Goal: Find specific page/section: Find specific page/section

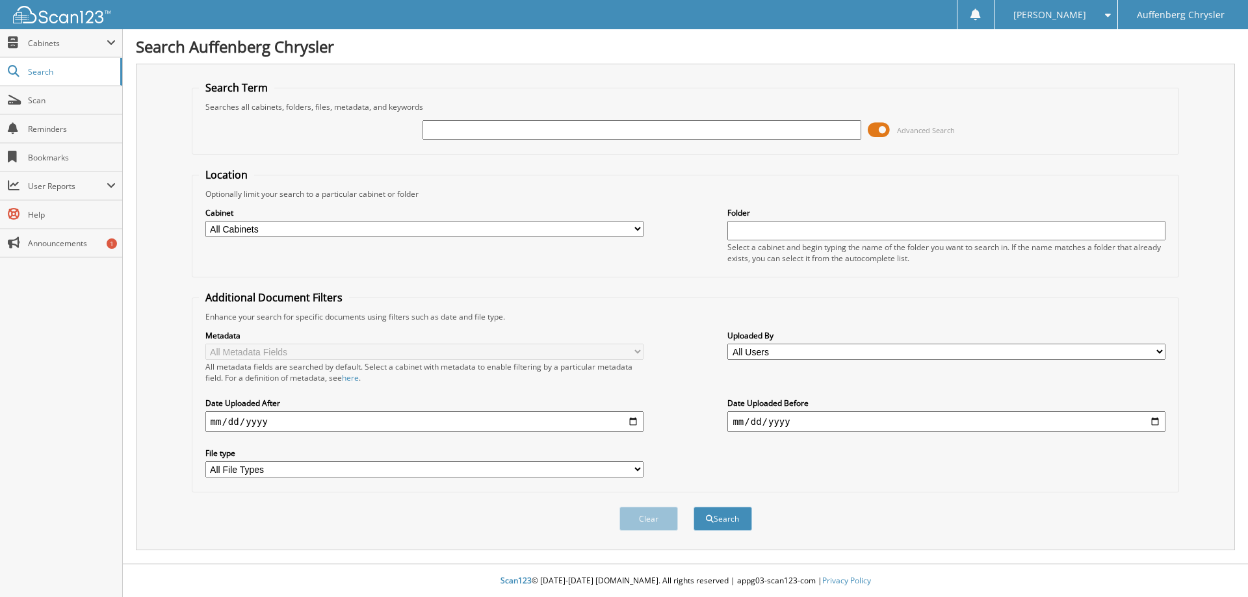
click at [551, 122] on input "text" at bounding box center [641, 129] width 438 height 19
type input "263587"
click at [693, 507] on button "Search" at bounding box center [722, 519] width 58 height 24
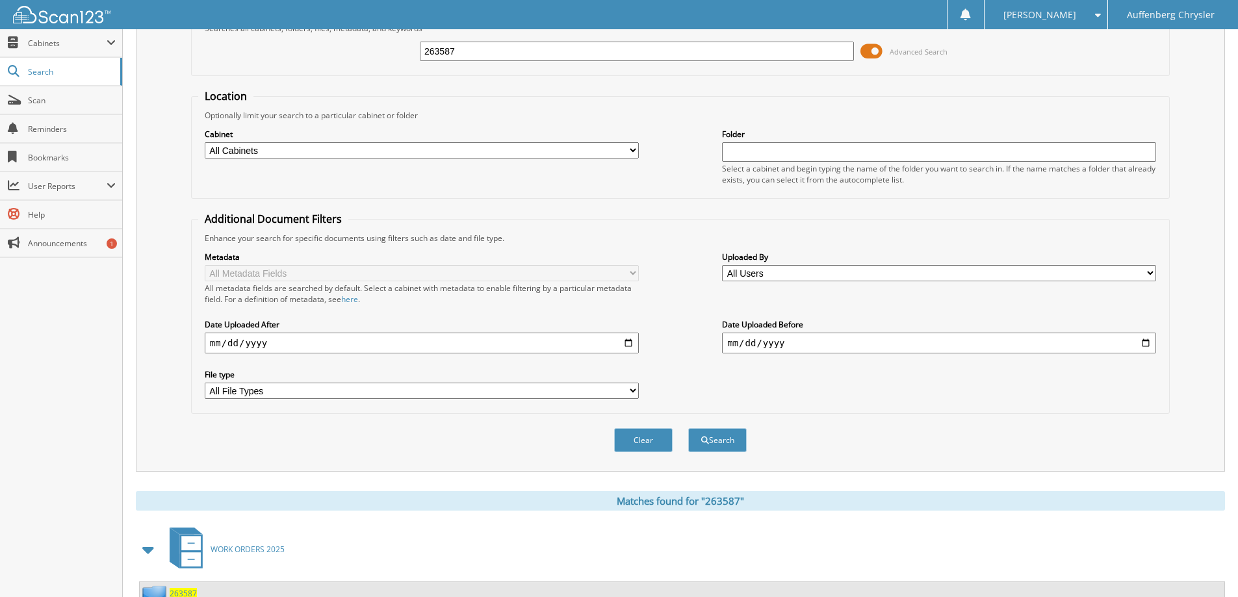
scroll to position [314, 0]
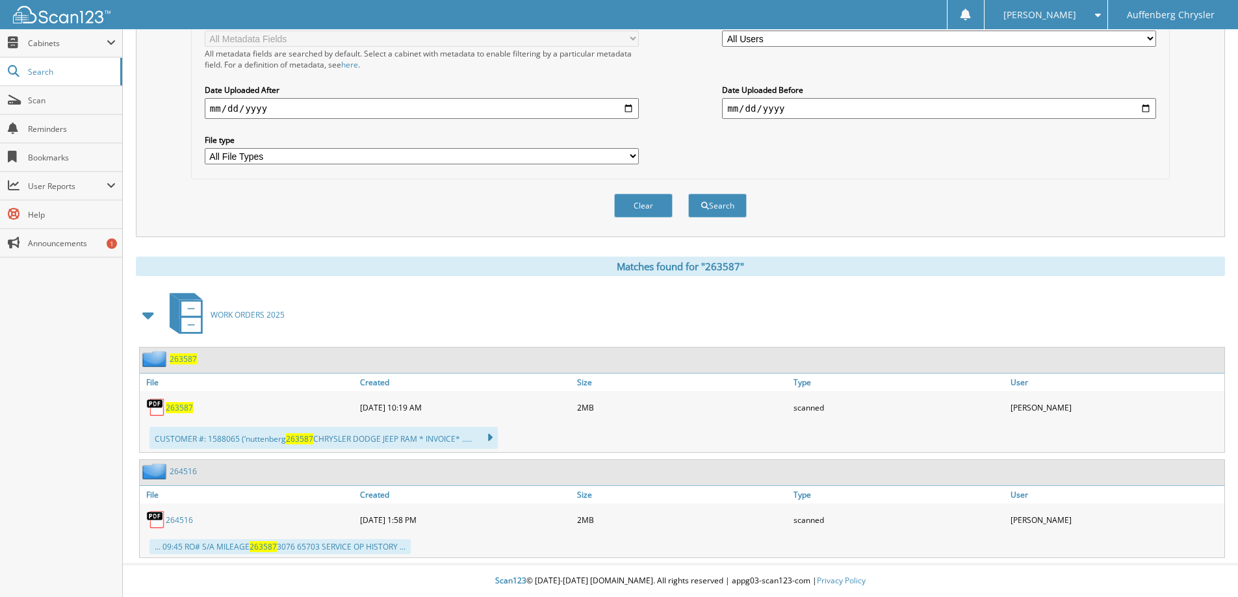
click at [180, 407] on span "263587" at bounding box center [179, 407] width 27 height 11
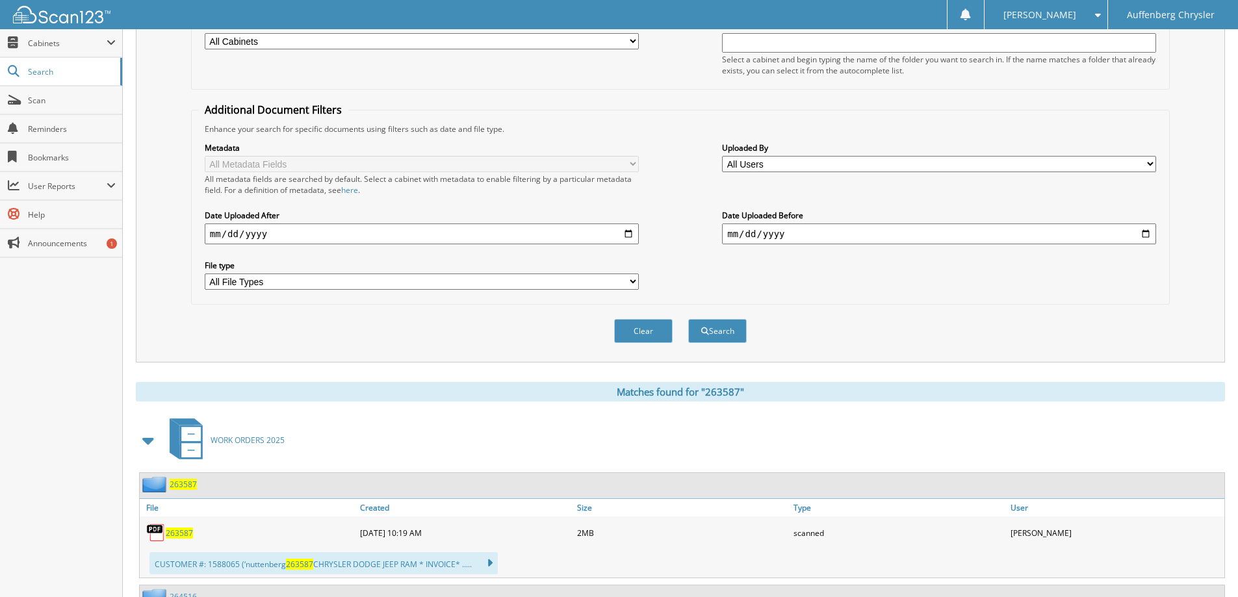
scroll to position [0, 0]
